Goal: Task Accomplishment & Management: Manage account settings

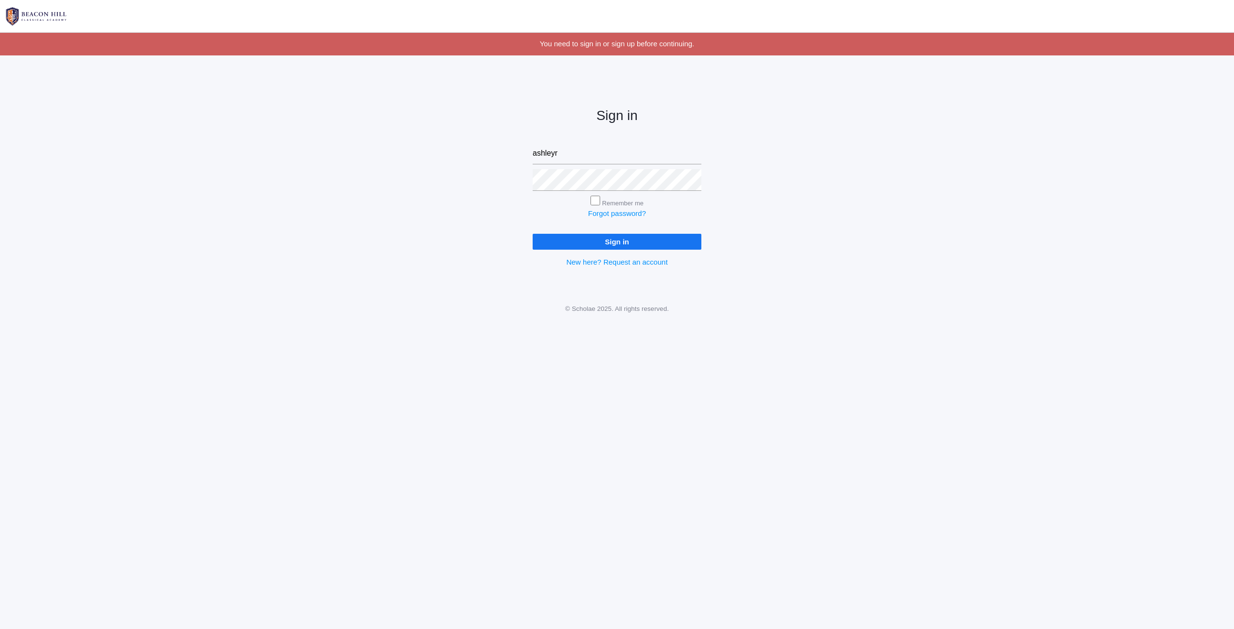
type input "[EMAIL_ADDRESS][DOMAIN_NAME]"
click at [532, 234] on input "Sign in" at bounding box center [616, 242] width 169 height 16
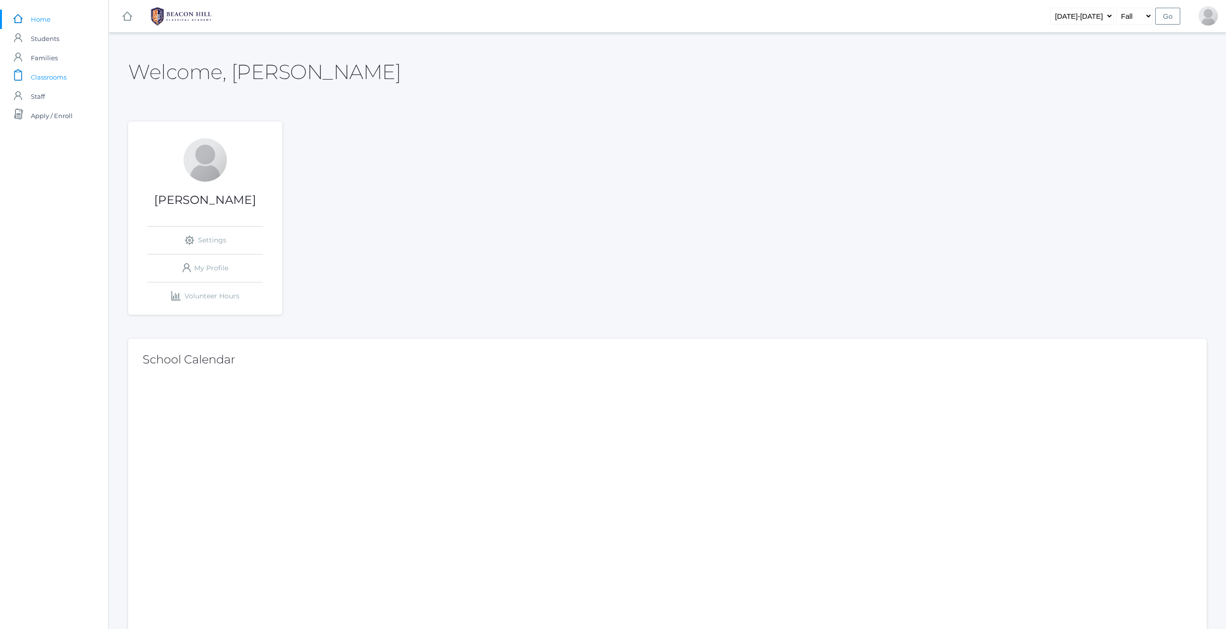
click at [53, 76] on span "Classrooms" at bounding box center [49, 76] width 36 height 19
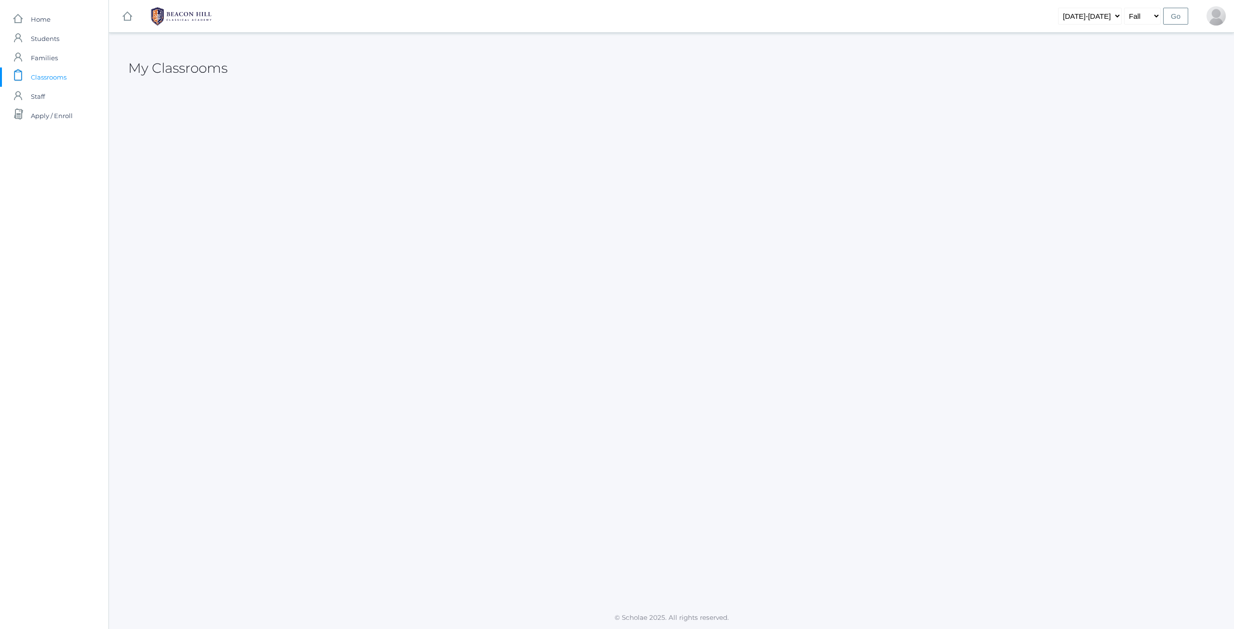
click at [172, 16] on img at bounding box center [181, 16] width 72 height 24
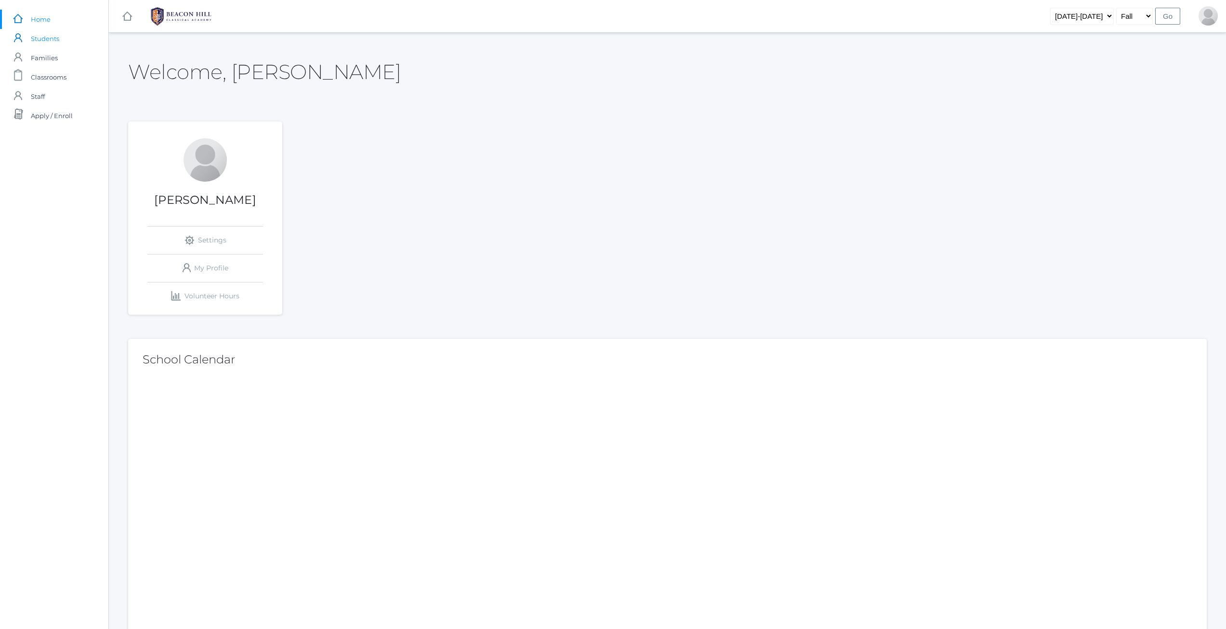
click at [50, 38] on span "Students" at bounding box center [45, 38] width 28 height 19
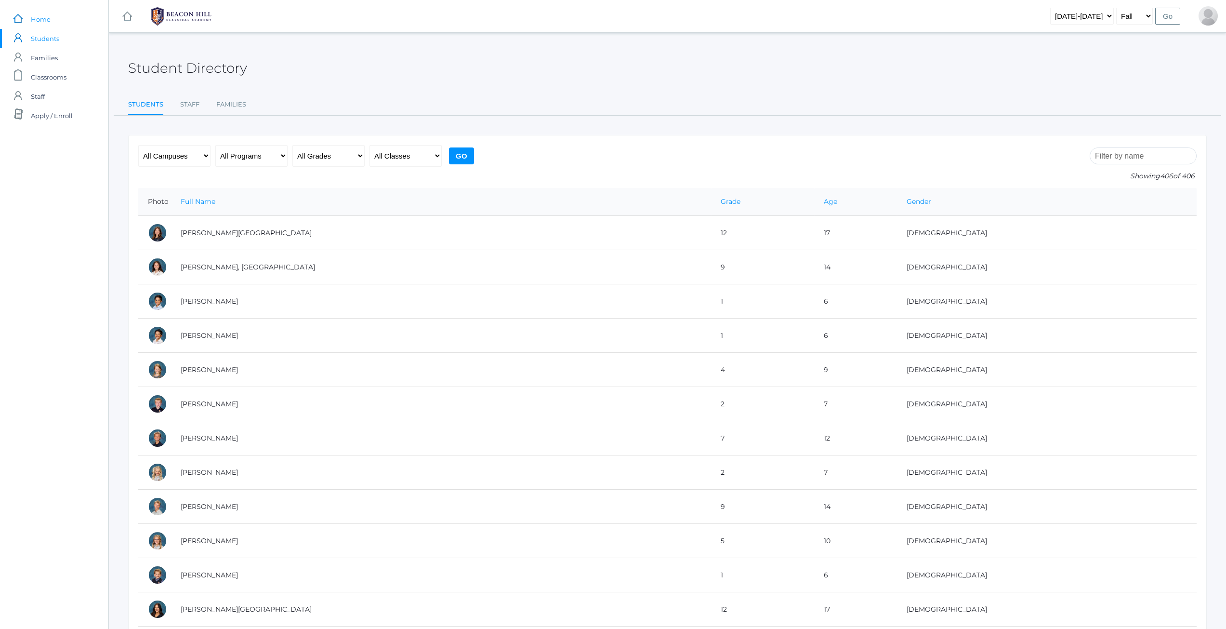
click at [46, 23] on span "Home" at bounding box center [41, 19] width 20 height 19
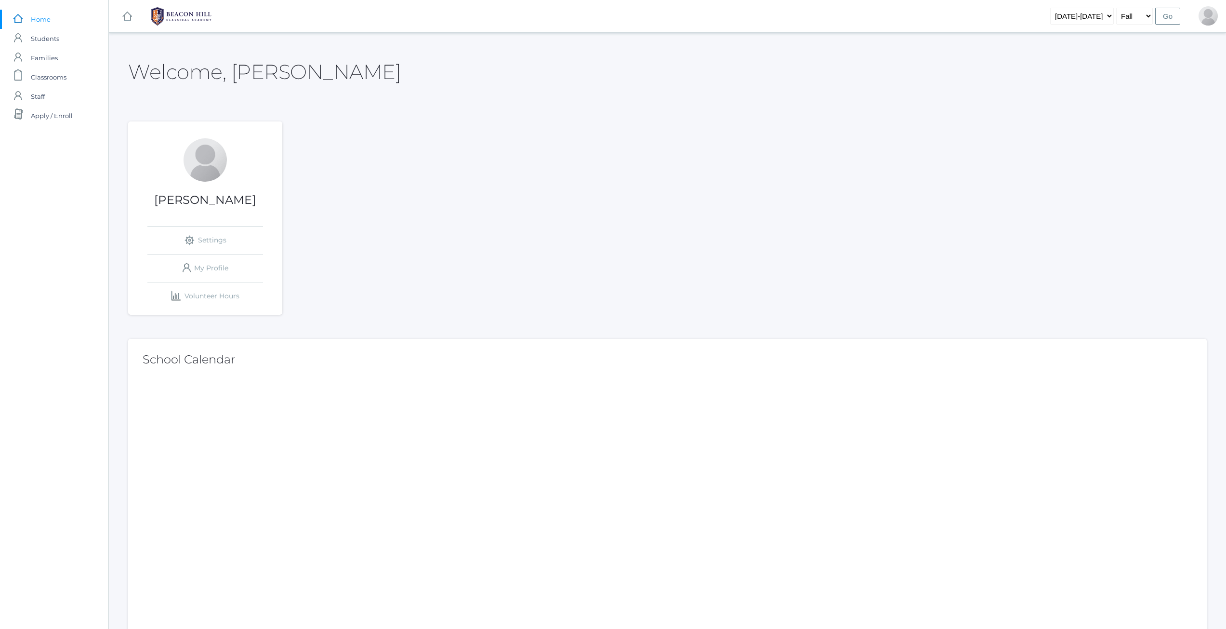
click at [173, 16] on img at bounding box center [181, 16] width 72 height 24
click at [129, 20] on rect at bounding box center [127, 17] width 12 height 12
click at [1200, 60] on link "Sign Out" at bounding box center [1198, 60] width 50 height 21
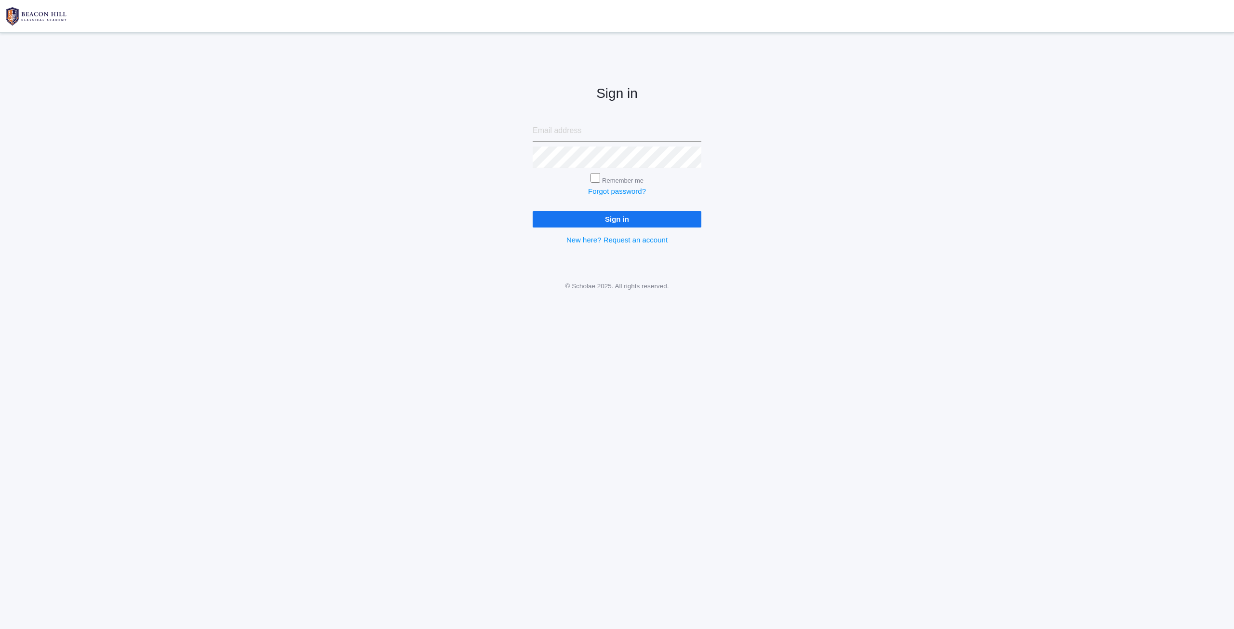
click at [49, 16] on img at bounding box center [36, 16] width 72 height 24
